Goal: Task Accomplishment & Management: Use online tool/utility

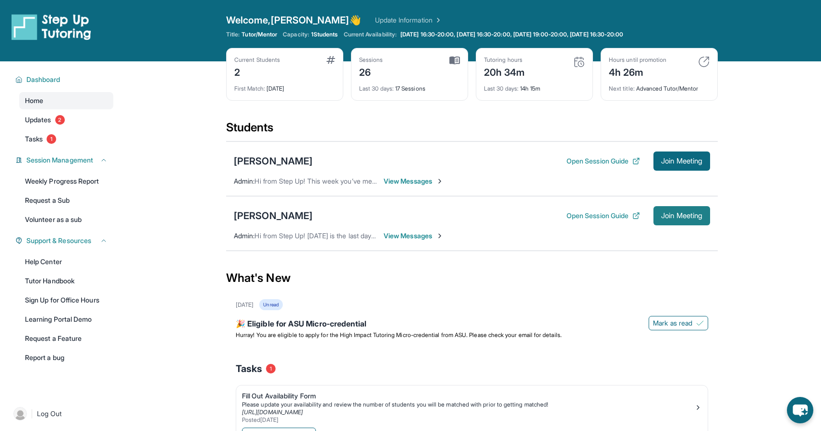
click at [690, 214] on span "Join Meeting" at bounding box center [681, 216] width 41 height 6
click at [430, 236] on span "View Messages" at bounding box center [413, 236] width 60 height 10
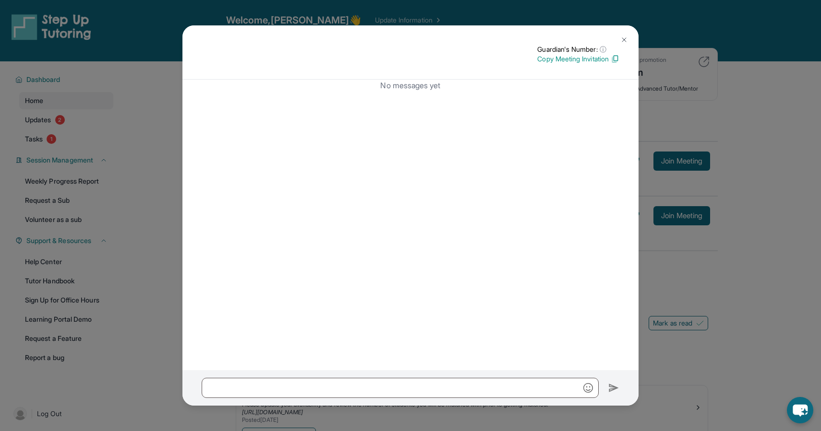
scroll to position [61, 0]
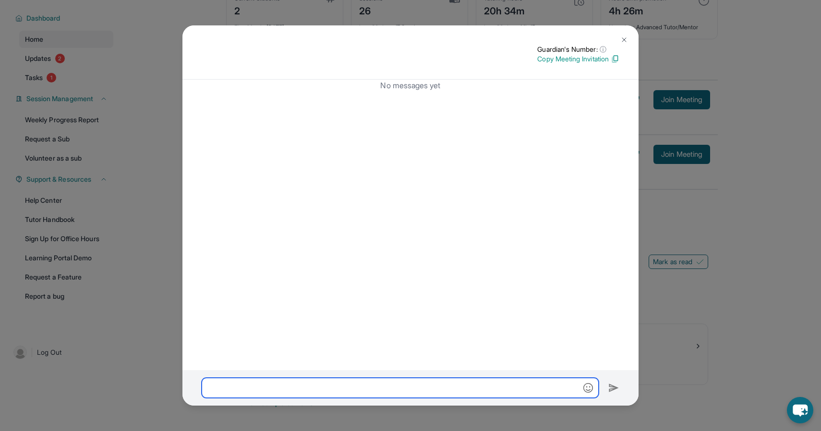
click at [367, 385] on input "text" at bounding box center [400, 388] width 397 height 20
click at [623, 38] on img at bounding box center [624, 40] width 8 height 8
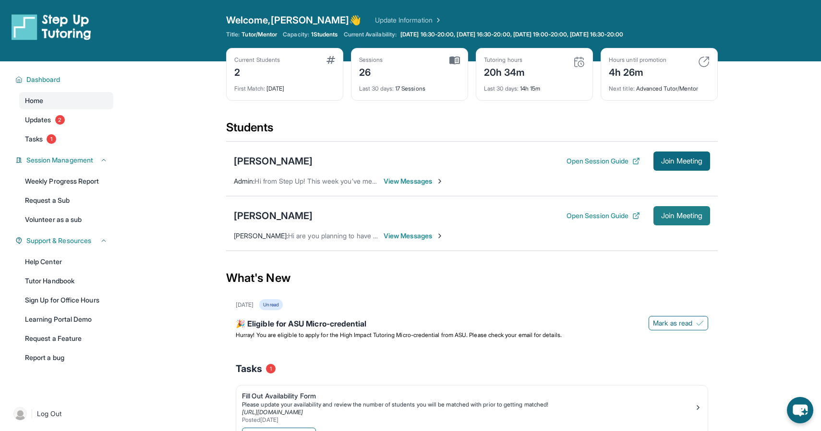
click at [666, 210] on button "Join Meeting" at bounding box center [681, 215] width 57 height 19
